Goal: Check status: Check status

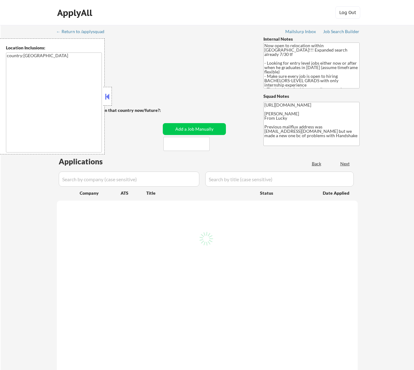
select select ""pending""
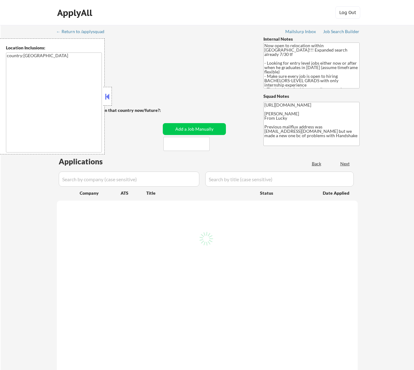
select select ""pending""
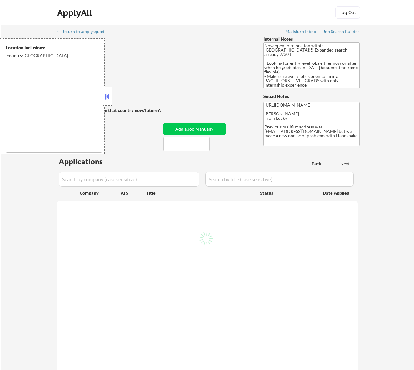
select select ""pending""
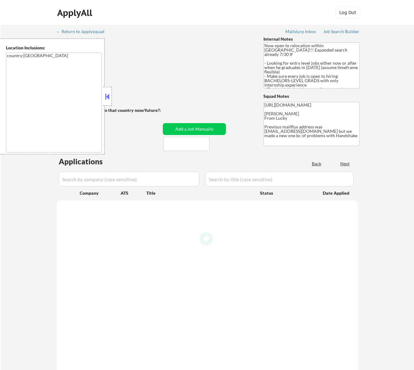
select select ""pending""
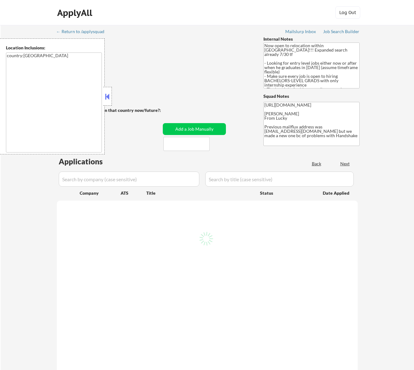
select select ""pending""
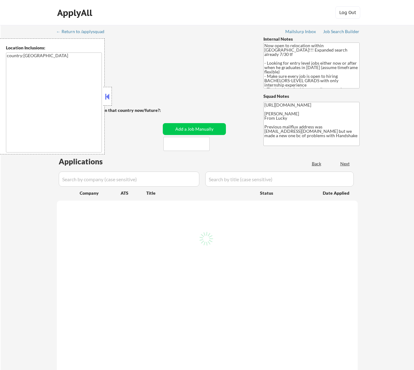
select select ""pending""
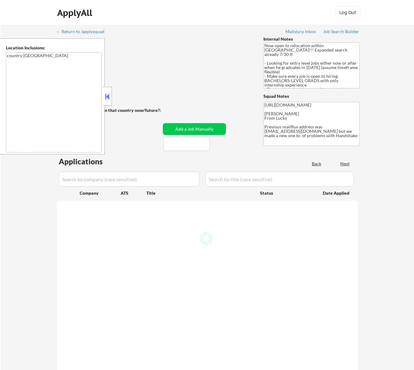
select select ""pending""
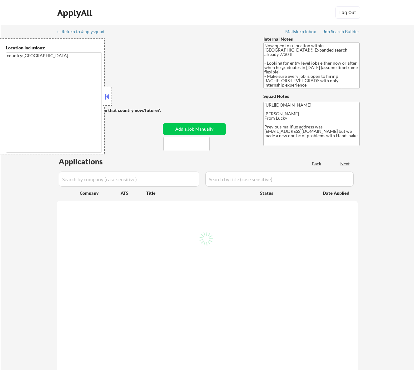
select select ""pending""
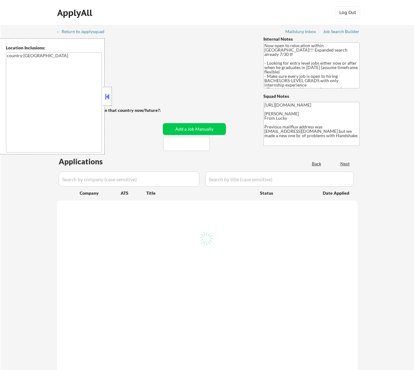
select select ""pending""
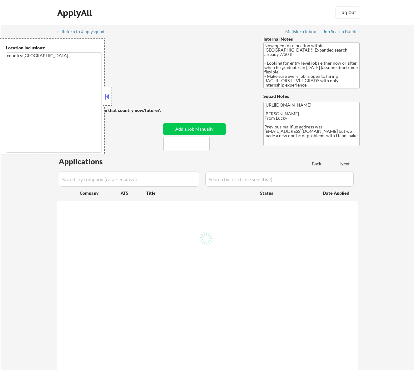
select select ""pending""
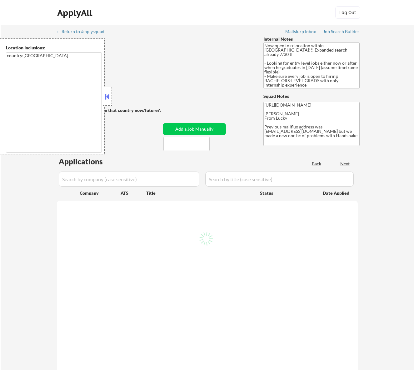
select select ""pending""
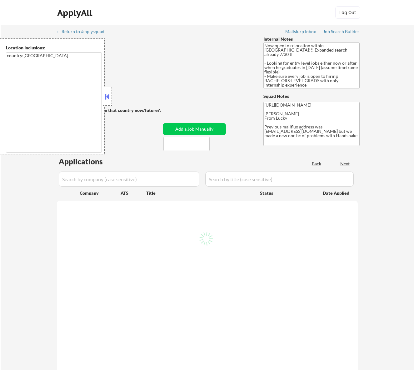
select select ""pending""
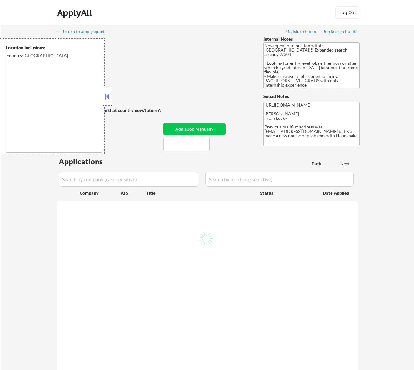
select select ""pending""
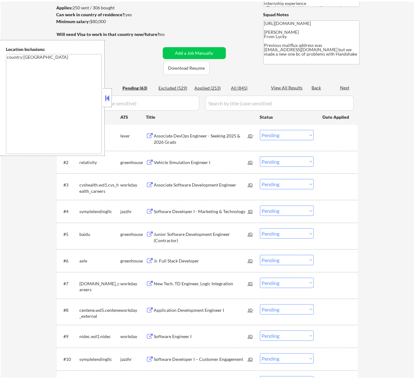
scroll to position [83, 0]
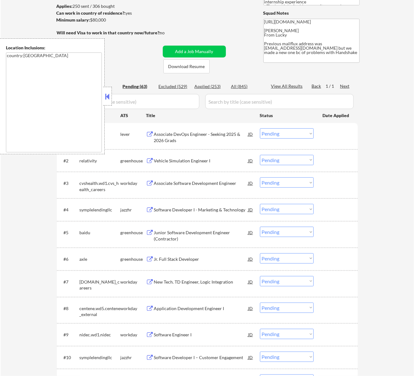
click at [111, 95] on div at bounding box center [107, 96] width 9 height 19
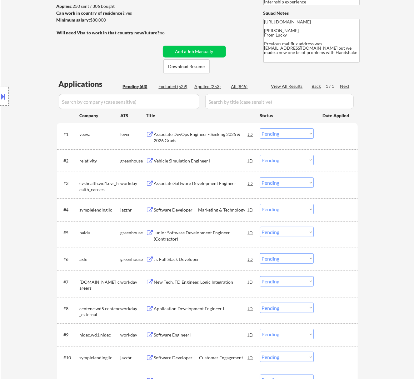
click at [278, 130] on select "Choose an option... Pending Applied Excluded (Questions) Excluded (Expired) Exc…" at bounding box center [287, 133] width 54 height 10
click at [260, 128] on select "Choose an option... Pending Applied Excluded (Questions) Excluded (Expired) Exc…" at bounding box center [287, 133] width 54 height 10
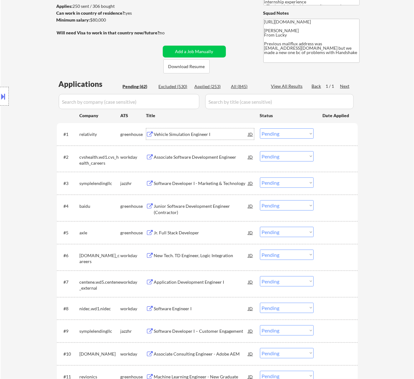
click at [198, 130] on div "Vehicle Simulation Engineer I" at bounding box center [201, 133] width 94 height 11
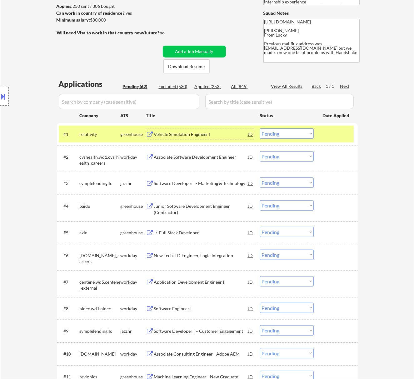
click at [297, 135] on select "Choose an option... Pending Applied Excluded (Questions) Excluded (Expired) Exc…" at bounding box center [287, 133] width 54 height 10
click at [260, 128] on select "Choose an option... Pending Applied Excluded (Questions) Excluded (Expired) Exc…" at bounding box center [287, 133] width 54 height 10
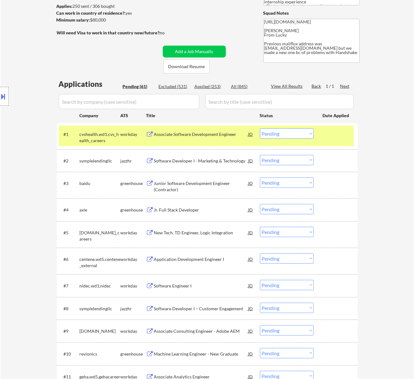
click at [204, 135] on div "Associate Software Development Engineer" at bounding box center [201, 134] width 94 height 6
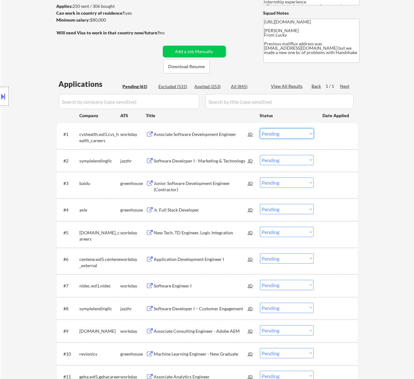
click at [272, 129] on select "Choose an option... Pending Applied Excluded (Questions) Excluded (Expired) Exc…" at bounding box center [287, 133] width 54 height 10
click at [260, 128] on select "Choose an option... Pending Applied Excluded (Questions) Excluded (Expired) Exc…" at bounding box center [287, 133] width 54 height 10
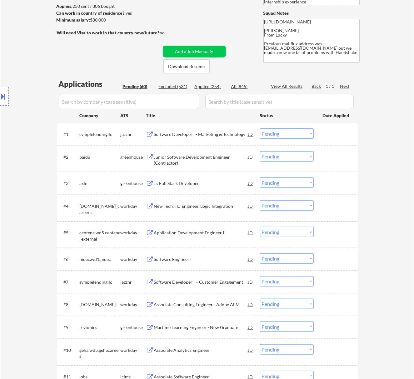
click at [206, 134] on div "Software Developer I - Marketing & Technology" at bounding box center [201, 134] width 94 height 6
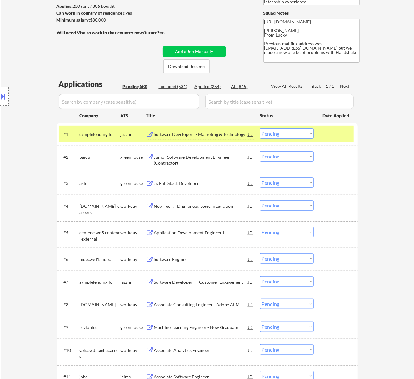
click at [300, 132] on select "Choose an option... Pending Applied Excluded (Questions) Excluded (Expired) Exc…" at bounding box center [287, 133] width 54 height 10
click at [260, 128] on select "Choose an option... Pending Applied Excluded (Questions) Excluded (Expired) Exc…" at bounding box center [287, 133] width 54 height 10
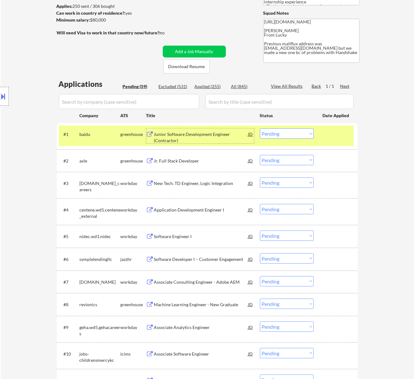
click at [204, 133] on div "Junior Software Development Engineer (Contractor)" at bounding box center [201, 137] width 94 height 12
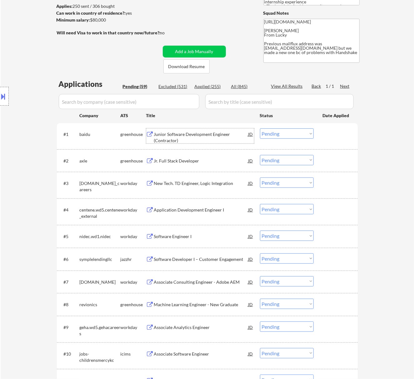
click at [286, 132] on select "Choose an option... Pending Applied Excluded (Questions) Excluded (Expired) Exc…" at bounding box center [287, 133] width 54 height 10
click at [260, 128] on select "Choose an option... Pending Applied Excluded (Questions) Excluded (Expired) Exc…" at bounding box center [287, 133] width 54 height 10
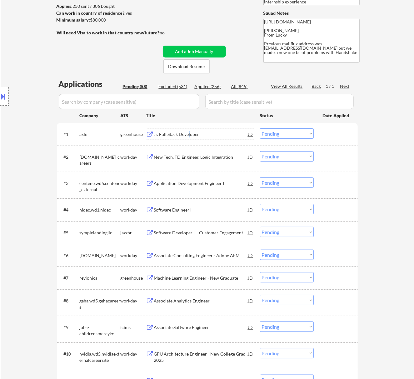
click at [189, 132] on div "Jr. Full Stack Developer" at bounding box center [201, 134] width 94 height 6
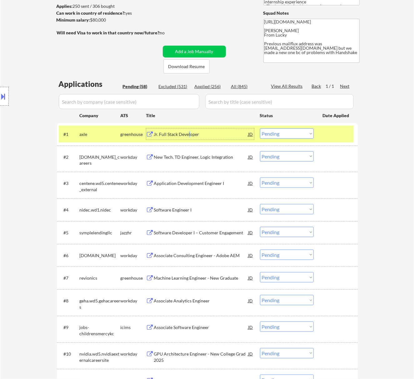
click at [305, 131] on select "Choose an option... Pending Applied Excluded (Questions) Excluded (Expired) Exc…" at bounding box center [287, 133] width 54 height 10
click at [260, 128] on select "Choose an option... Pending Applied Excluded (Questions) Excluded (Expired) Exc…" at bounding box center [287, 133] width 54 height 10
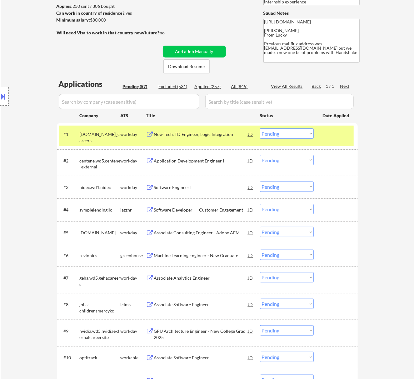
click at [224, 139] on div "New Tech. TD Engineer, Logic Integration" at bounding box center [201, 133] width 94 height 11
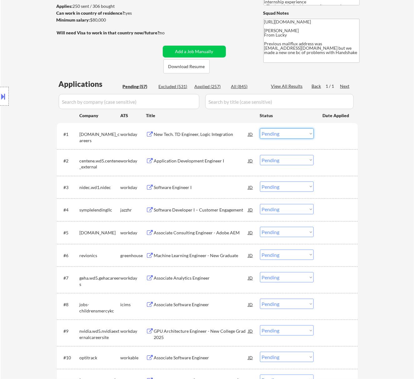
drag, startPoint x: 300, startPoint y: 136, endPoint x: 299, endPoint y: 133, distance: 3.2
click at [300, 135] on select "Choose an option... Pending Applied Excluded (Questions) Excluded (Expired) Exc…" at bounding box center [287, 133] width 54 height 10
click at [260, 128] on select "Choose an option... Pending Applied Excluded (Questions) Excluded (Expired) Exc…" at bounding box center [287, 133] width 54 height 10
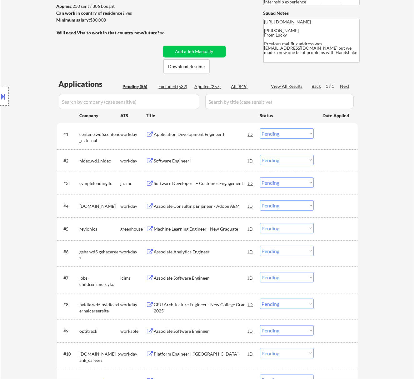
click at [185, 137] on div "Application Development Engineer I" at bounding box center [201, 134] width 94 height 6
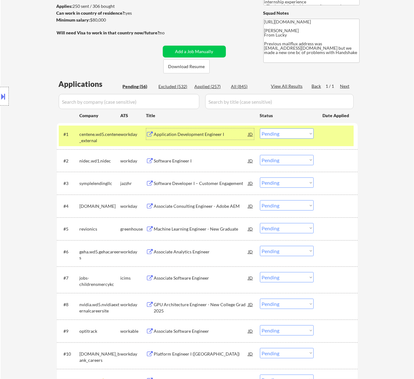
click at [274, 131] on select "Choose an option... Pending Applied Excluded (Questions) Excluded (Expired) Exc…" at bounding box center [287, 133] width 54 height 10
click at [260, 128] on select "Choose an option... Pending Applied Excluded (Questions) Excluded (Expired) Exc…" at bounding box center [287, 133] width 54 height 10
select select ""pending""
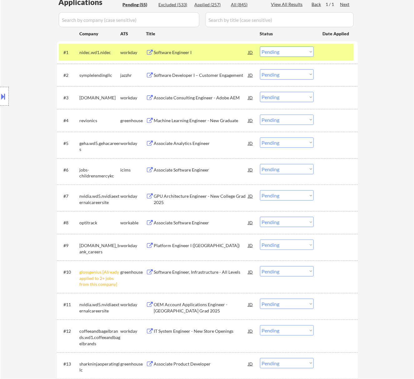
scroll to position [166, 0]
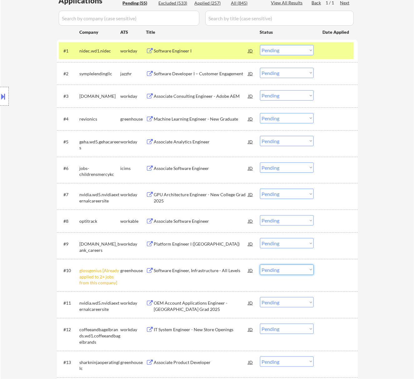
click at [299, 270] on select "Choose an option... Pending Applied Excluded (Questions) Excluded (Expired) Exc…" at bounding box center [287, 269] width 54 height 10
click at [260, 264] on select "Choose an option... Pending Applied Excluded (Questions) Excluded (Expired) Exc…" at bounding box center [287, 269] width 54 height 10
select select ""pending""
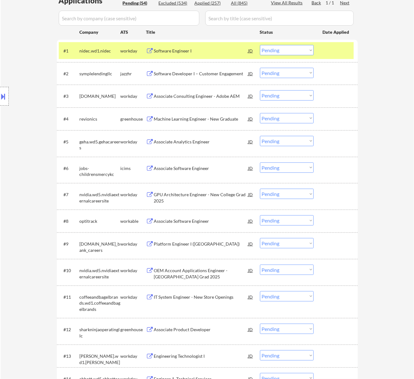
click at [192, 49] on div "Software Engineer I" at bounding box center [201, 51] width 94 height 6
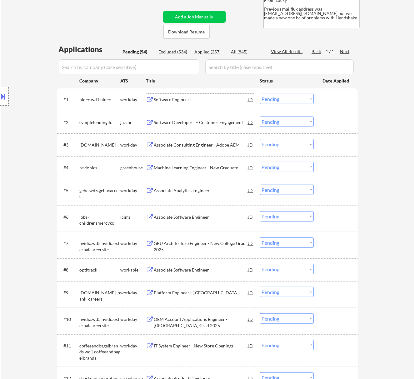
scroll to position [0, 0]
